Goal: Task Accomplishment & Management: Use online tool/utility

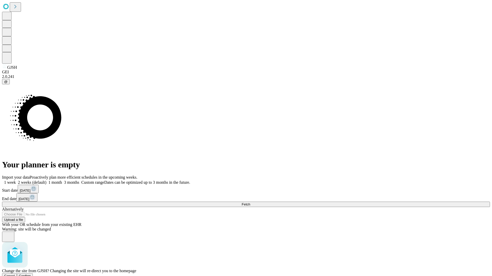
click at [31, 274] on span "Confirm" at bounding box center [25, 276] width 12 height 4
click at [16, 180] on label "1 week" at bounding box center [9, 182] width 14 height 4
click at [250, 203] on span "Fetch" at bounding box center [245, 205] width 8 height 4
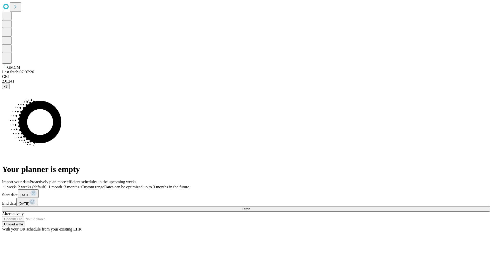
click at [16, 185] on label "1 week" at bounding box center [9, 187] width 14 height 4
click at [250, 207] on span "Fetch" at bounding box center [245, 209] width 8 height 4
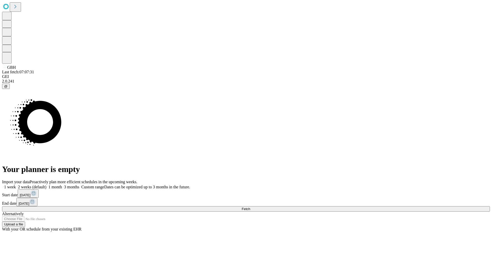
click at [16, 185] on label "1 week" at bounding box center [9, 187] width 14 height 4
click at [250, 207] on span "Fetch" at bounding box center [245, 209] width 8 height 4
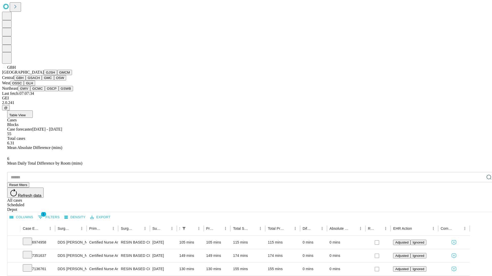
click at [40, 81] on button "GSACH" at bounding box center [34, 77] width 16 height 5
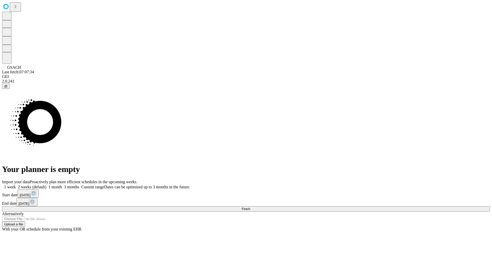
click at [16, 185] on label "1 week" at bounding box center [9, 187] width 14 height 4
click at [250, 207] on span "Fetch" at bounding box center [245, 209] width 8 height 4
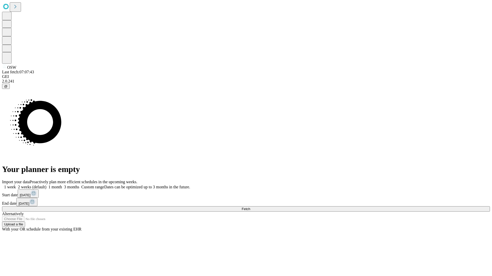
click at [16, 185] on label "1 week" at bounding box center [9, 187] width 14 height 4
click at [250, 207] on span "Fetch" at bounding box center [245, 209] width 8 height 4
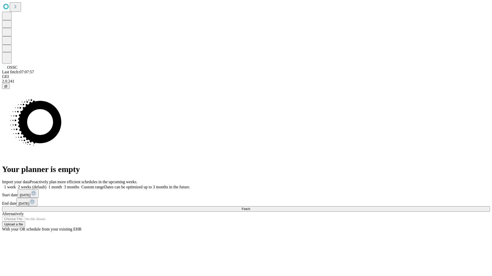
click at [16, 185] on label "1 week" at bounding box center [9, 187] width 14 height 4
click at [250, 207] on span "Fetch" at bounding box center [245, 209] width 8 height 4
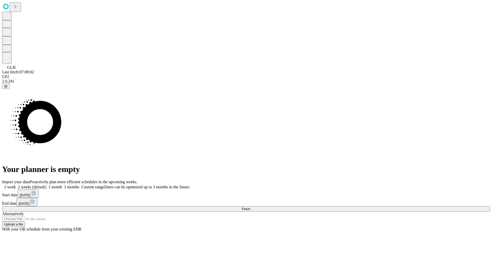
click at [16, 185] on label "1 week" at bounding box center [9, 187] width 14 height 4
click at [250, 207] on span "Fetch" at bounding box center [245, 209] width 8 height 4
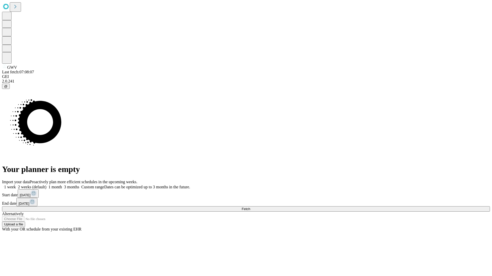
click at [16, 185] on label "1 week" at bounding box center [9, 187] width 14 height 4
click at [250, 207] on span "Fetch" at bounding box center [245, 209] width 8 height 4
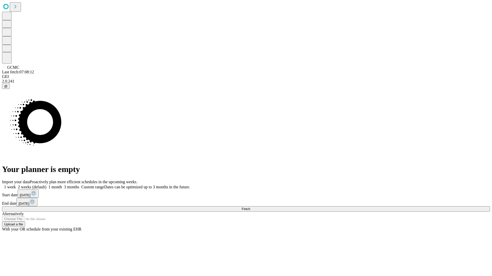
click at [16, 185] on label "1 week" at bounding box center [9, 187] width 14 height 4
click at [250, 207] on span "Fetch" at bounding box center [245, 209] width 8 height 4
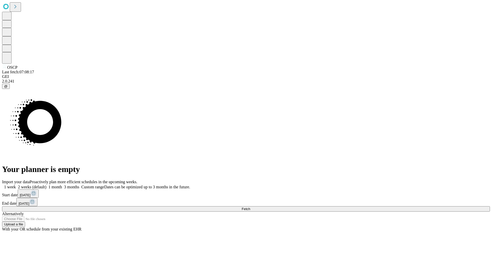
click at [16, 185] on label "1 week" at bounding box center [9, 187] width 14 height 4
click at [250, 207] on span "Fetch" at bounding box center [245, 209] width 8 height 4
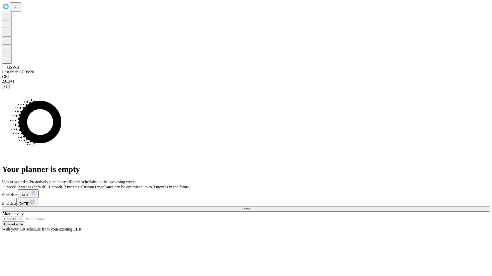
click at [16, 185] on label "1 week" at bounding box center [9, 187] width 14 height 4
click at [250, 207] on span "Fetch" at bounding box center [245, 209] width 8 height 4
